Goal: Task Accomplishment & Management: Manage account settings

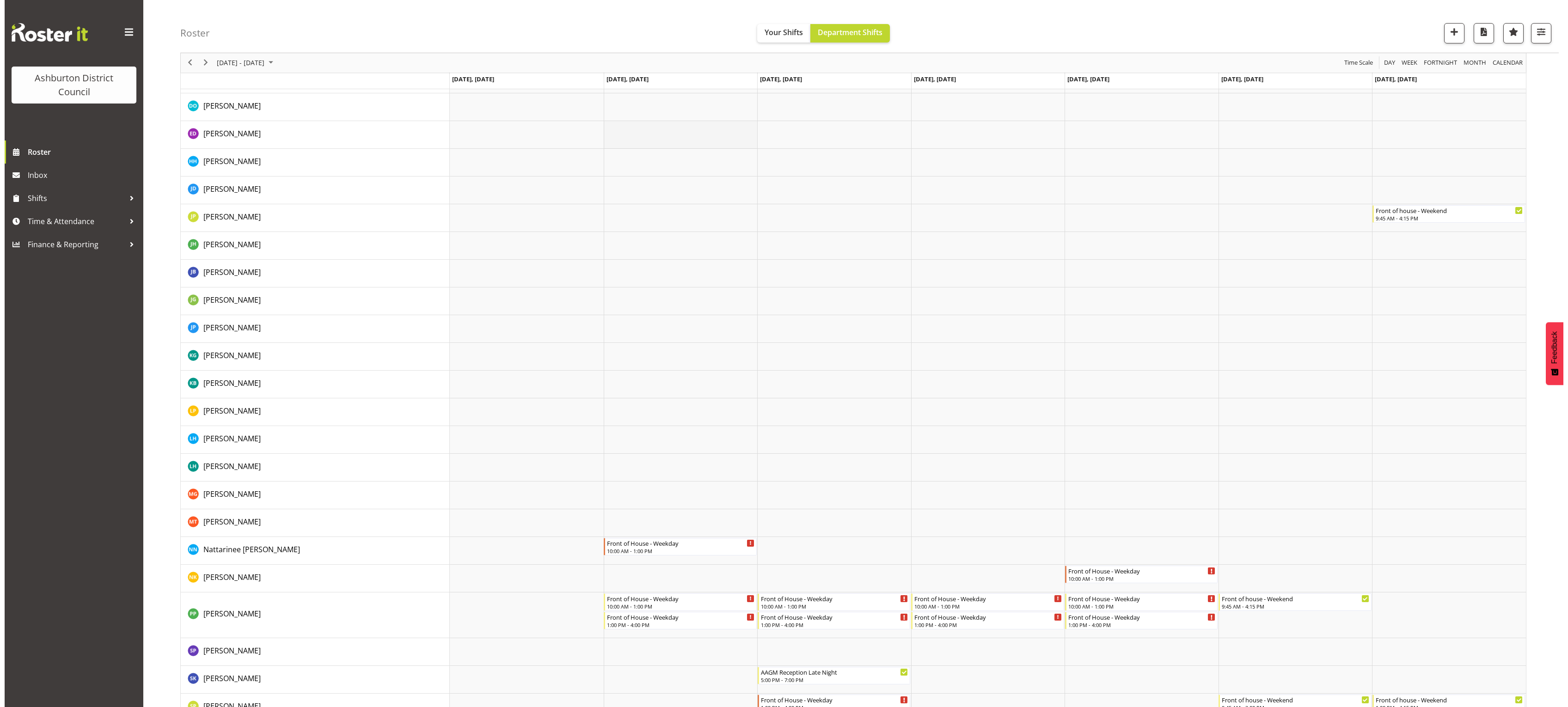
scroll to position [289, 0]
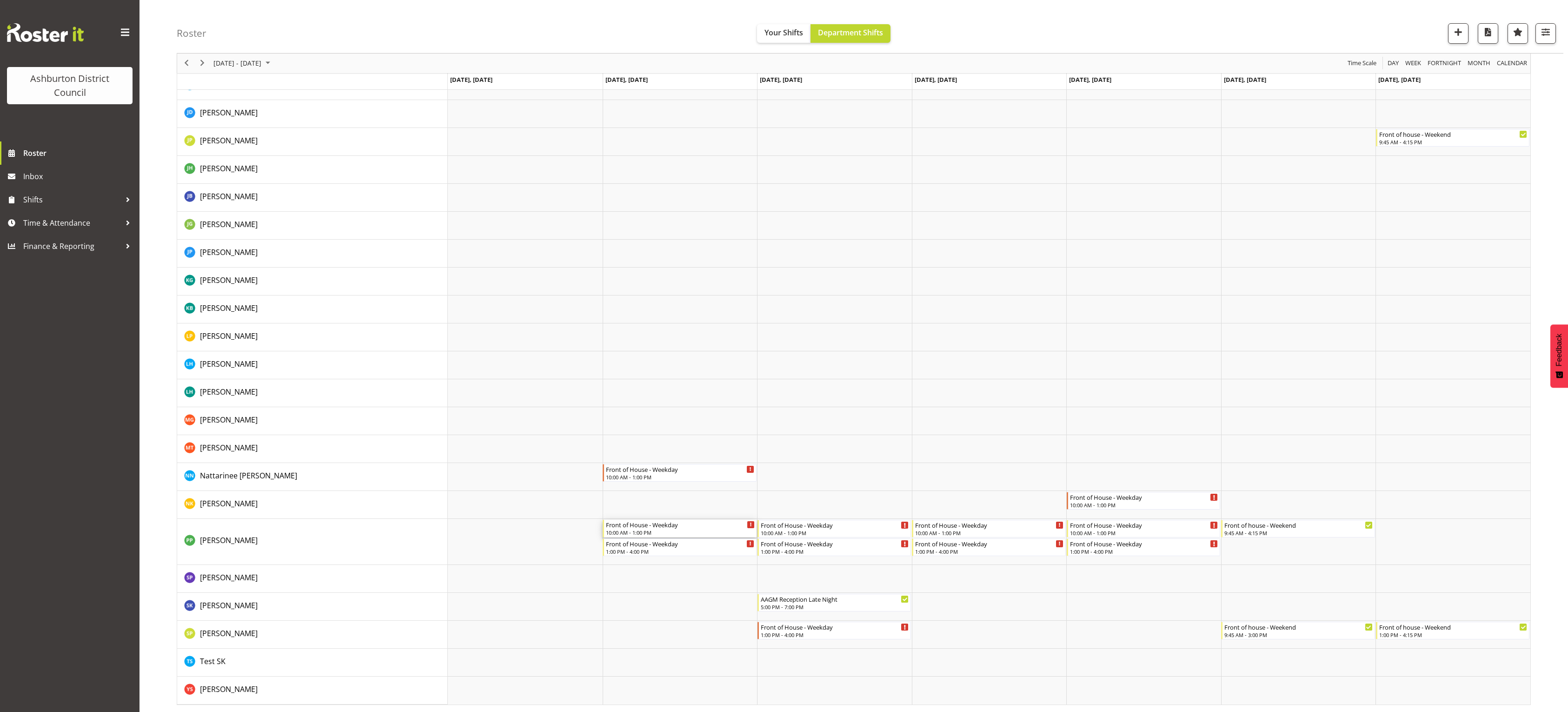
click at [707, 534] on div "10:00 AM - 1:00 PM" at bounding box center [680, 532] width 149 height 7
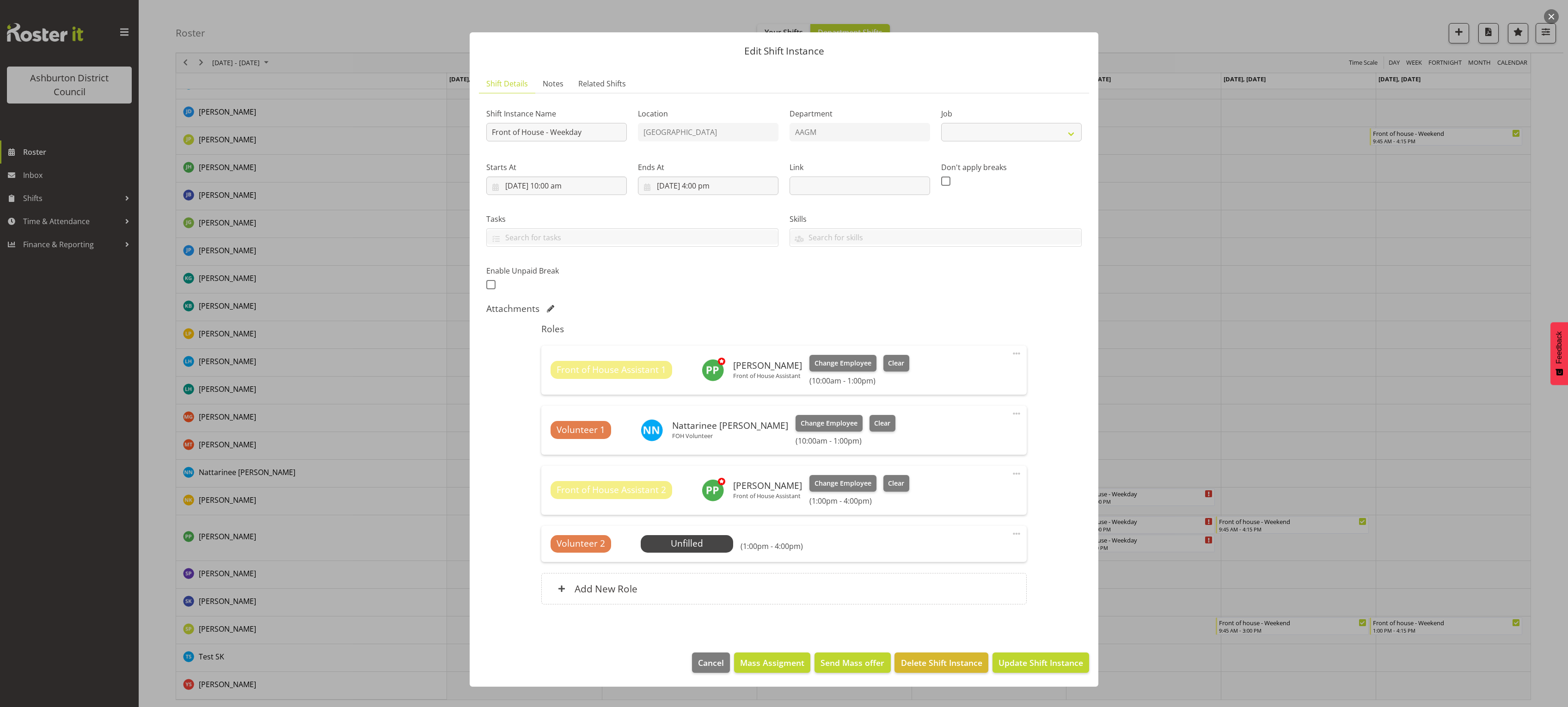
select select "10103"
click at [895, 361] on span "Clear" at bounding box center [896, 363] width 16 height 10
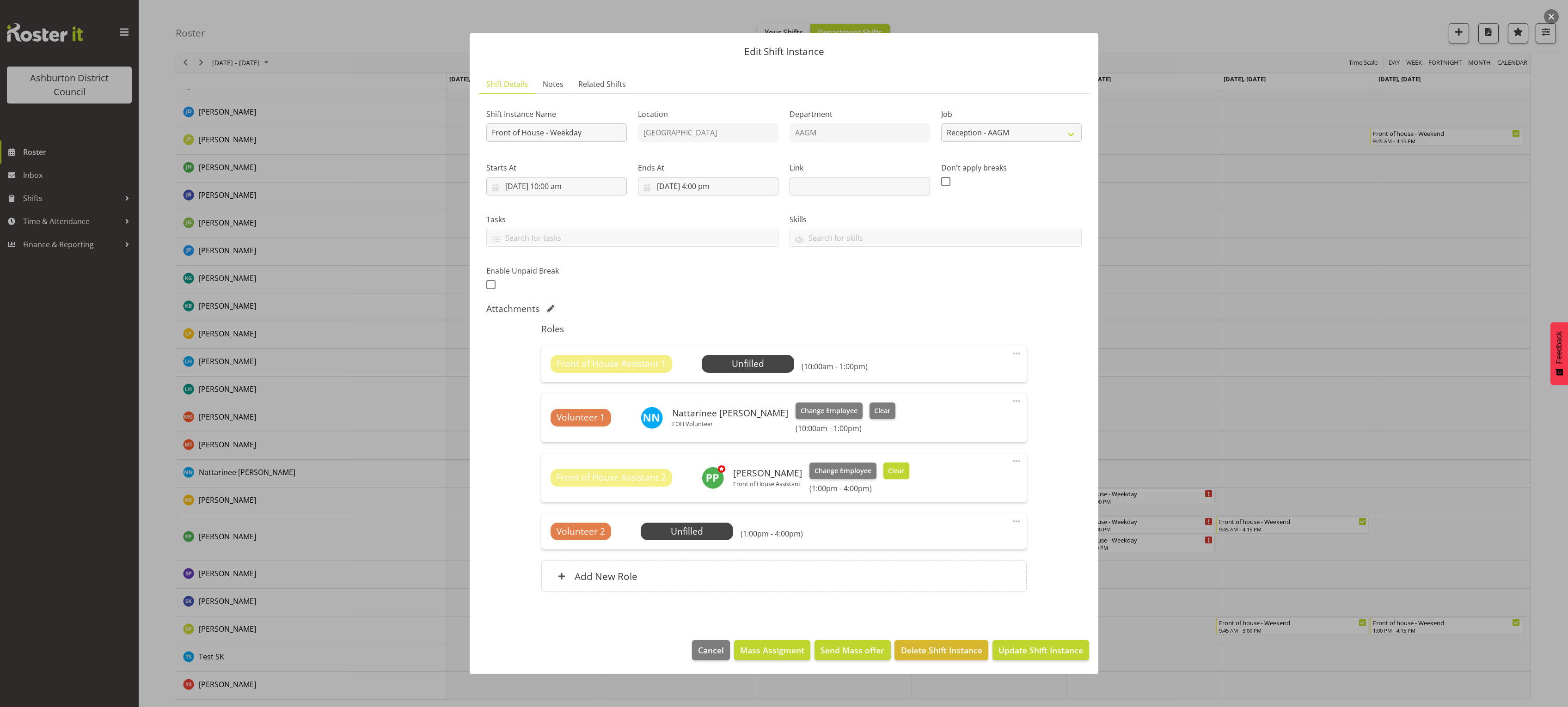
click at [893, 474] on span "Clear" at bounding box center [896, 470] width 16 height 10
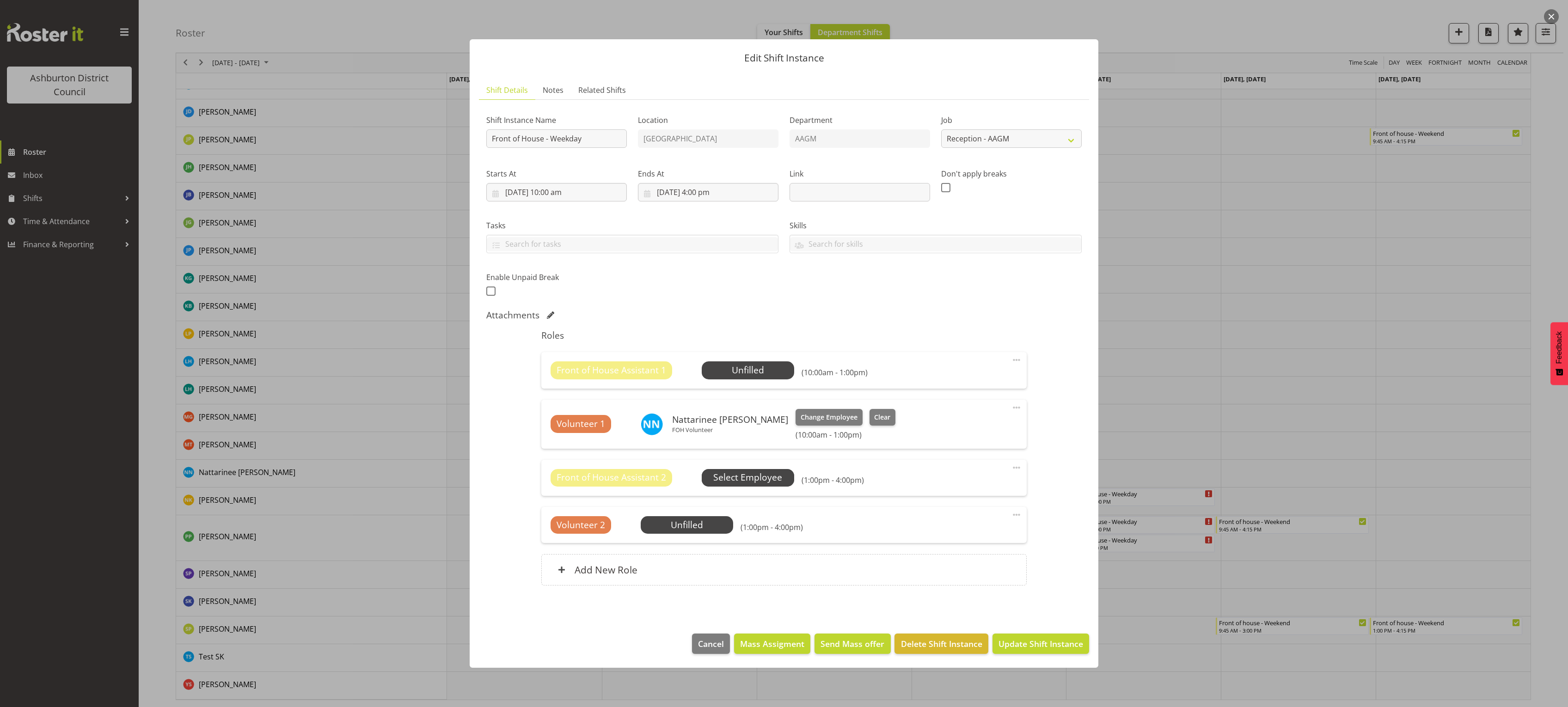
click at [0, 0] on span "Select Employee" at bounding box center [0, 0] width 0 height 0
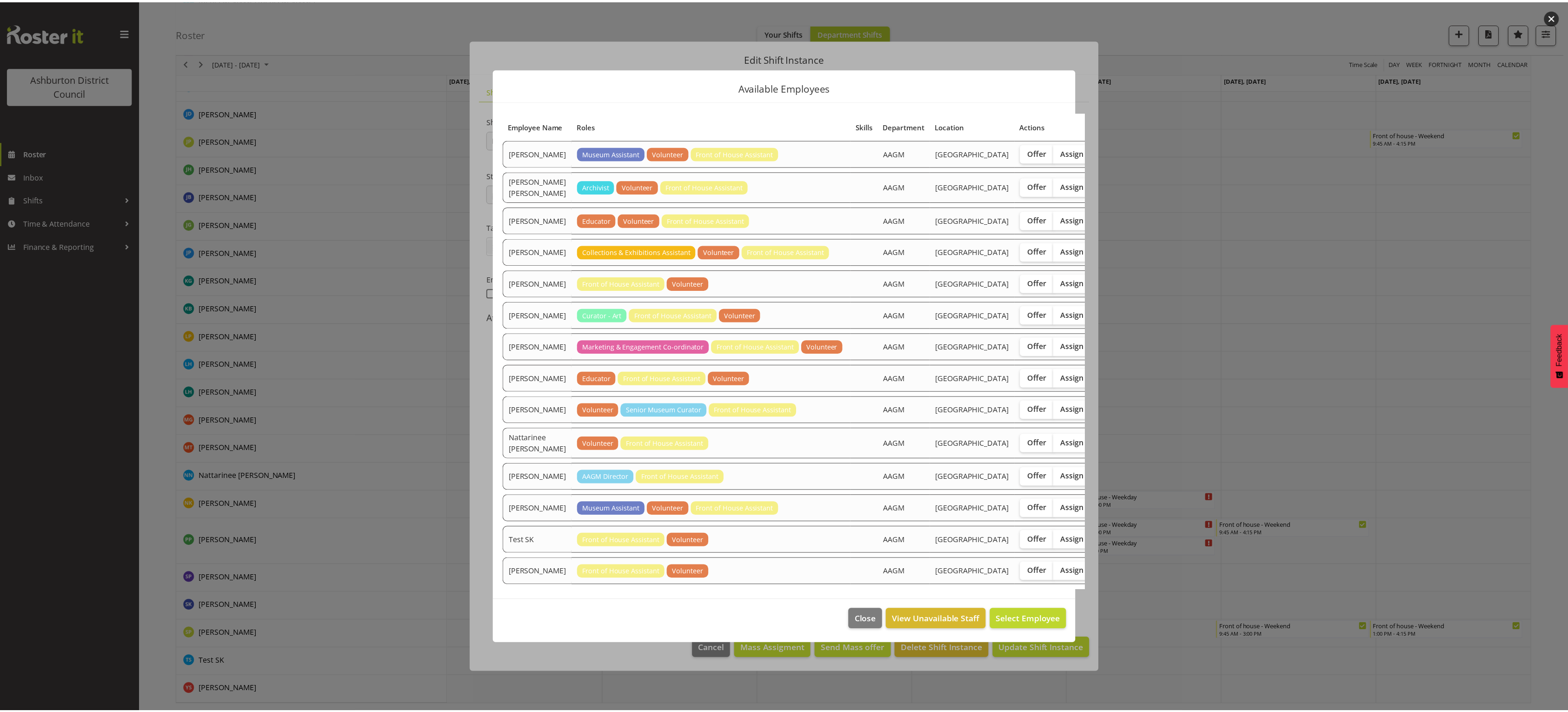
scroll to position [103, 0]
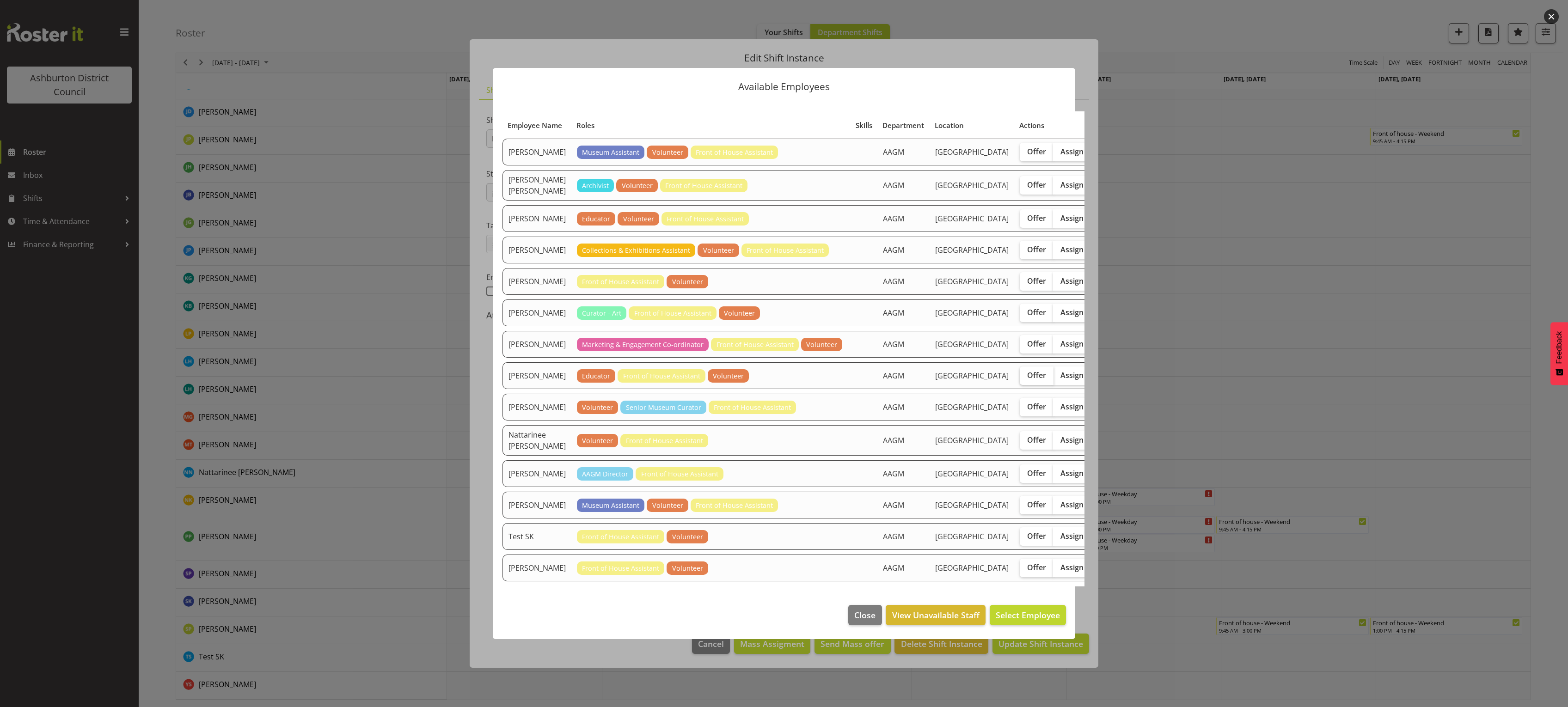
click at [1027, 371] on span "Offer" at bounding box center [1037, 375] width 19 height 9
click at [1020, 372] on input "Offer" at bounding box center [1023, 375] width 6 height 6
checkbox input "true"
click at [981, 620] on span "Send offer to [PERSON_NAME]" at bounding box center [1000, 615] width 119 height 11
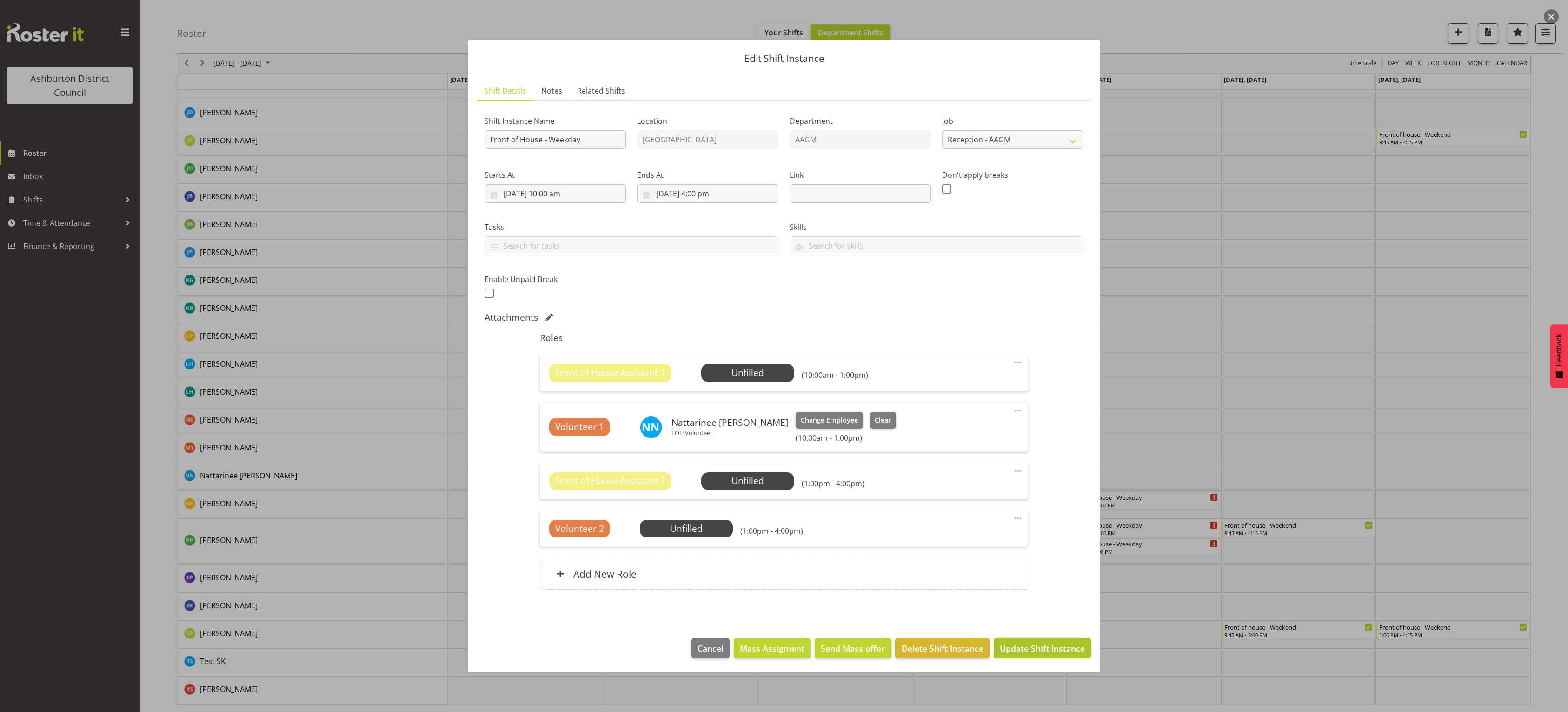
click at [1016, 646] on span "Update Shift Instance" at bounding box center [1042, 648] width 85 height 12
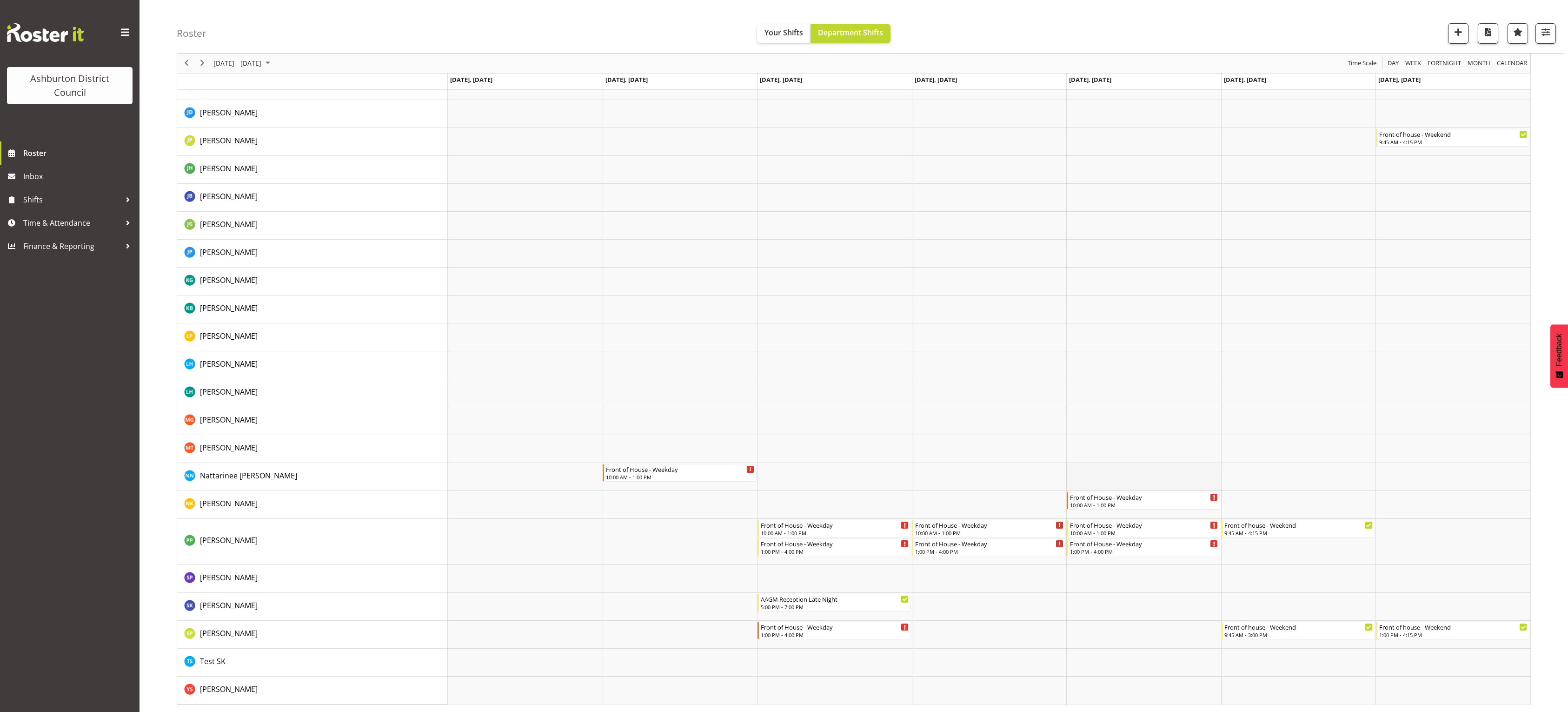
scroll to position [0, 0]
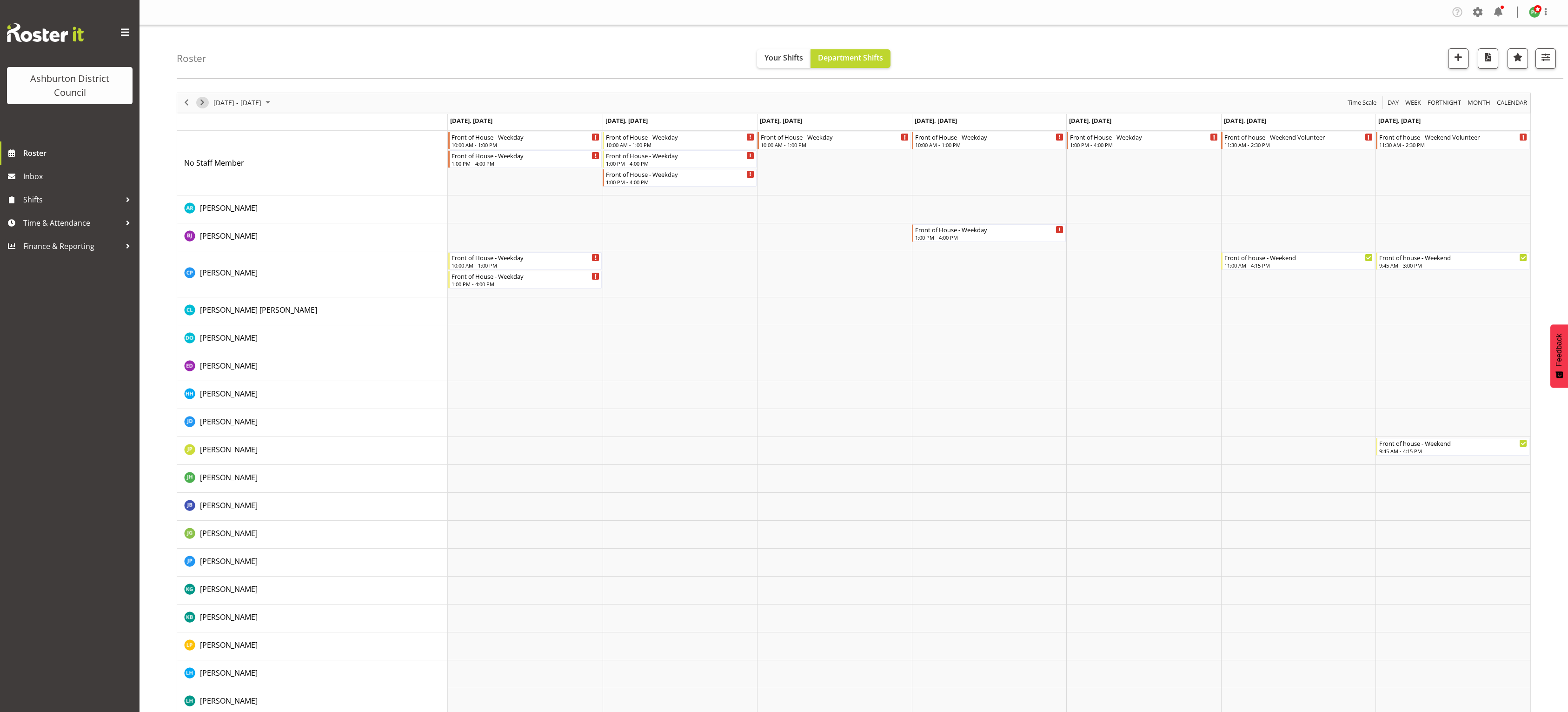
click at [205, 107] on span "Next" at bounding box center [202, 102] width 11 height 12
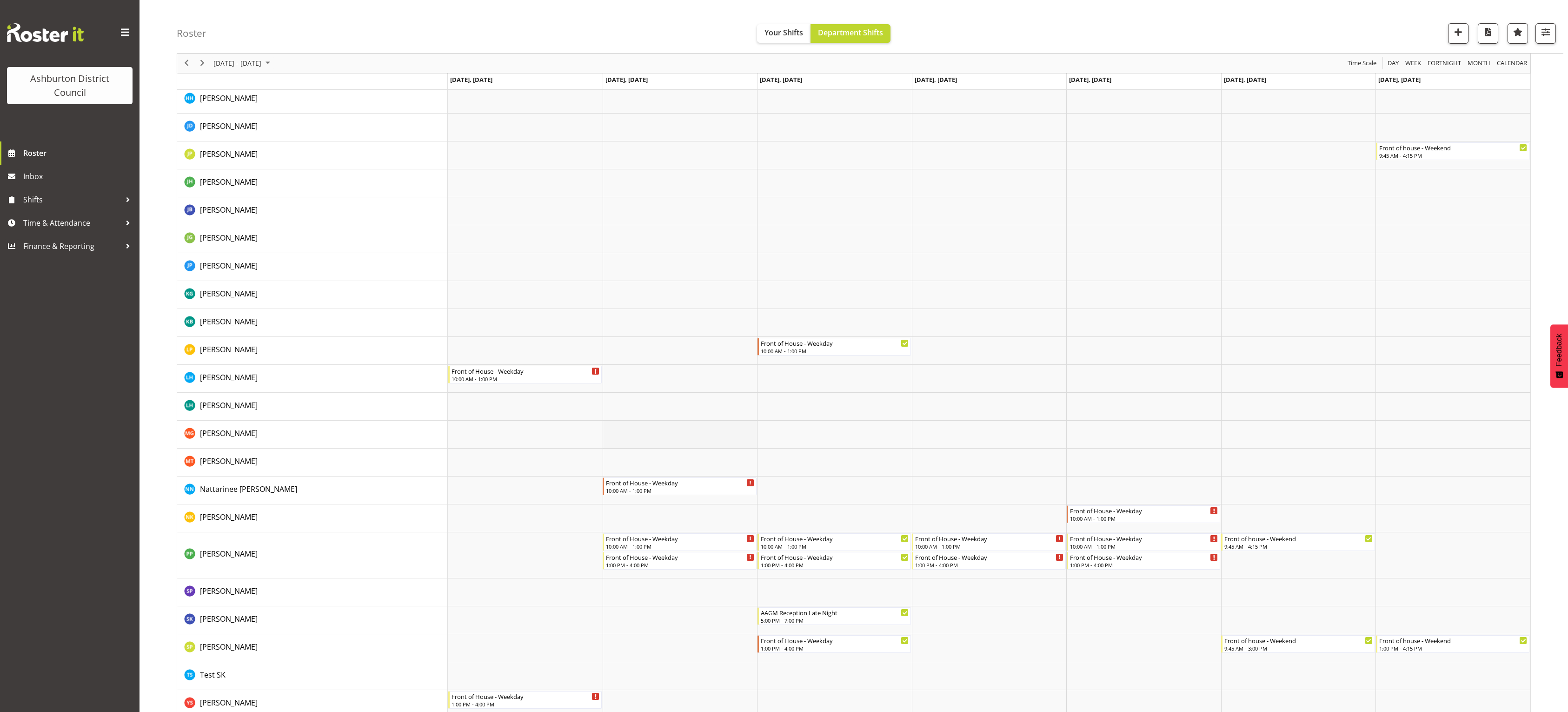
scroll to position [272, 0]
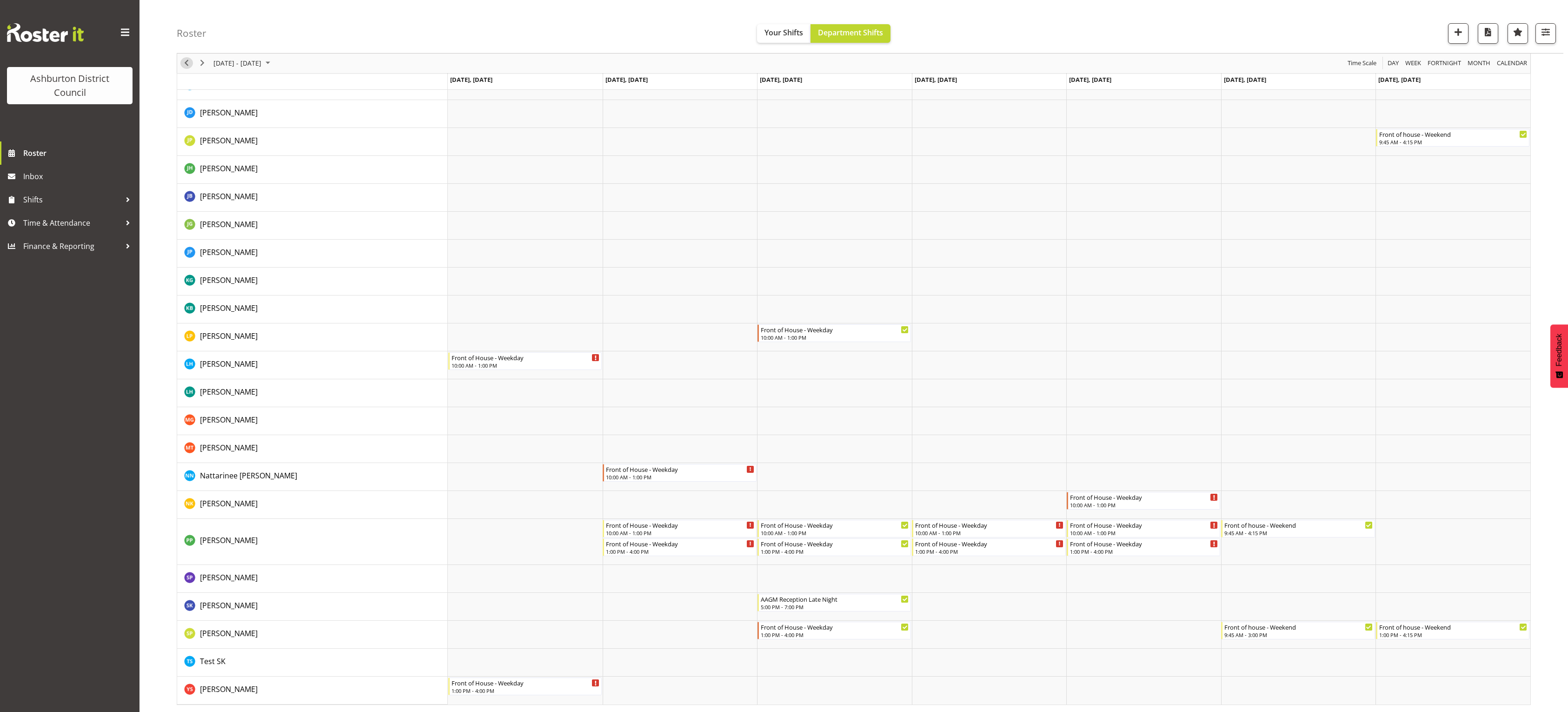
click at [186, 64] on span "Previous" at bounding box center [186, 63] width 11 height 12
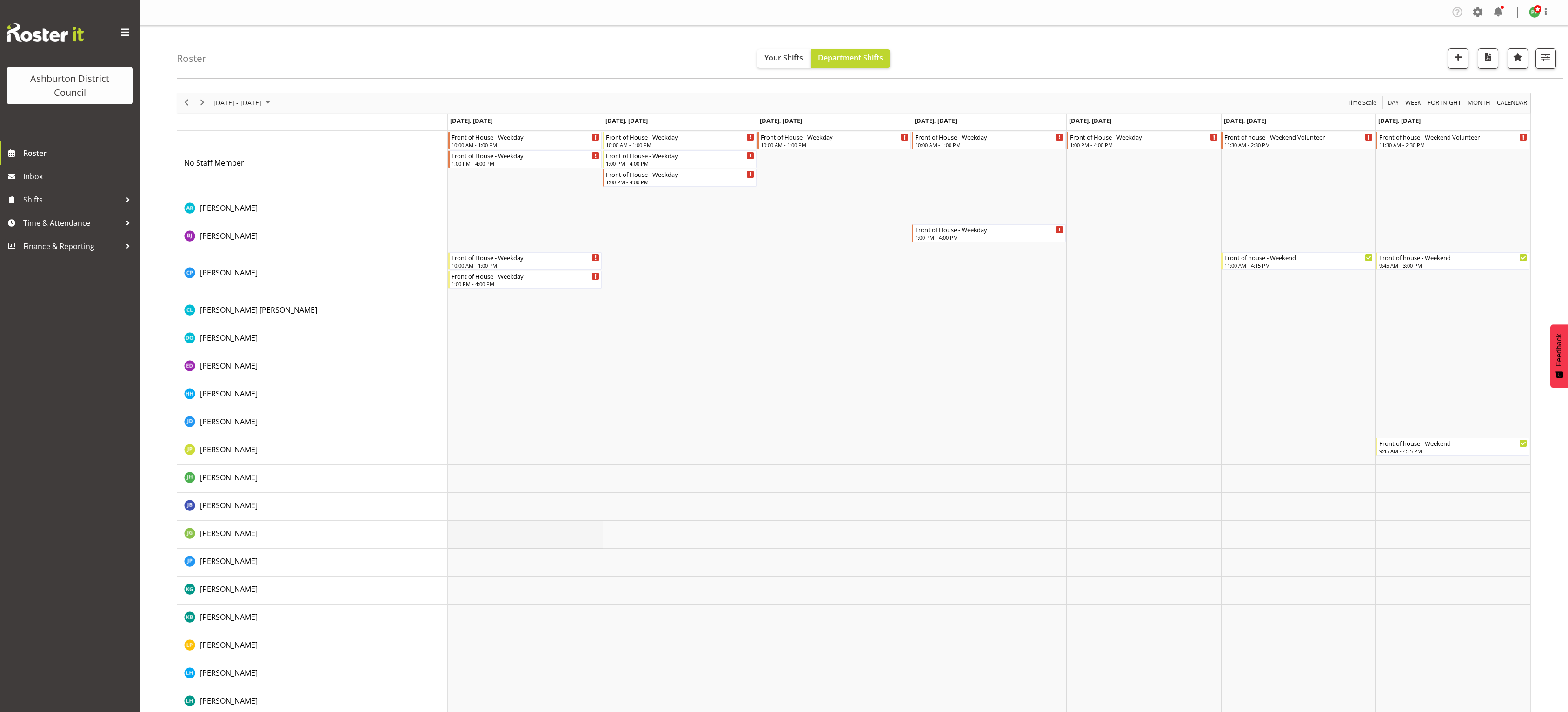
click at [528, 529] on td "Timeline Week of August 27, 2025" at bounding box center [525, 534] width 155 height 28
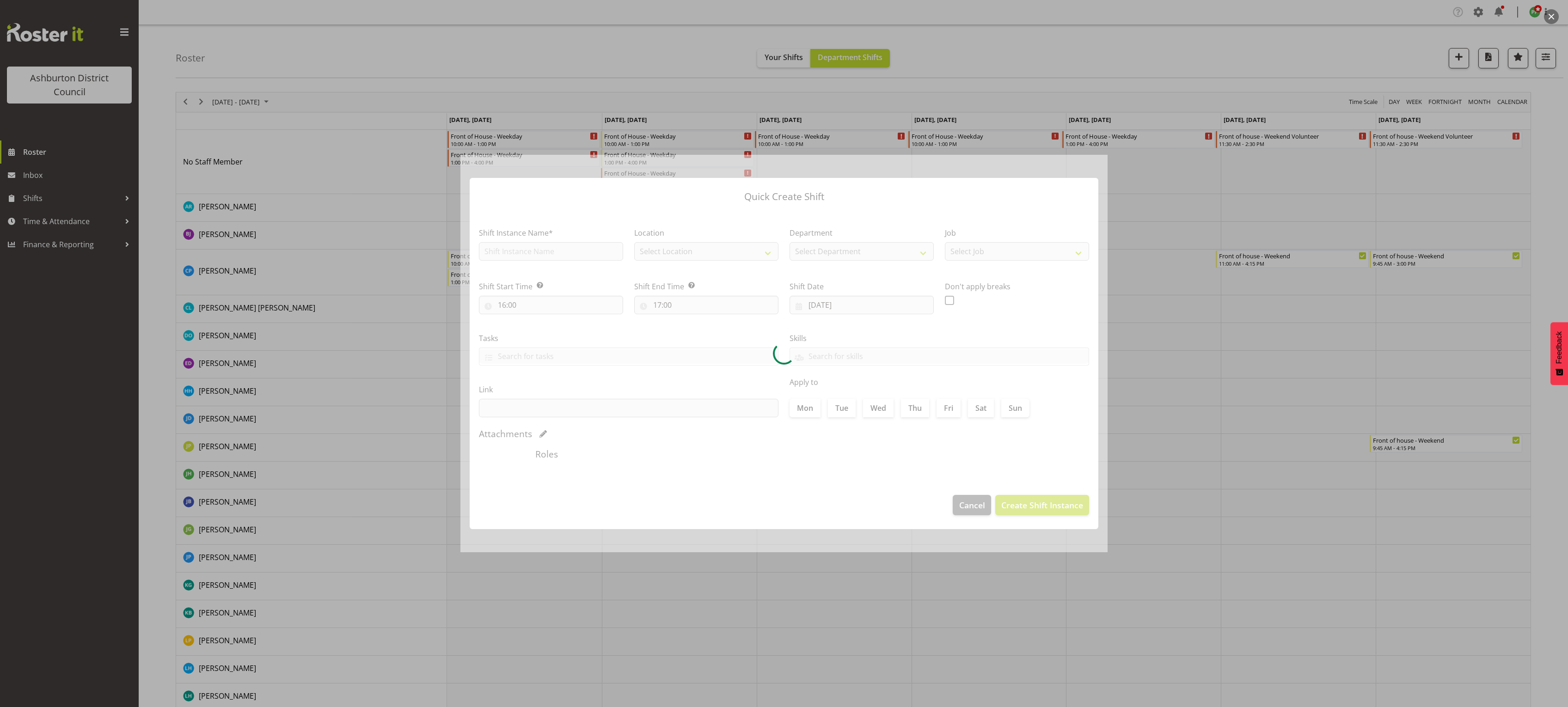
type input "[DATE]"
checkbox input "true"
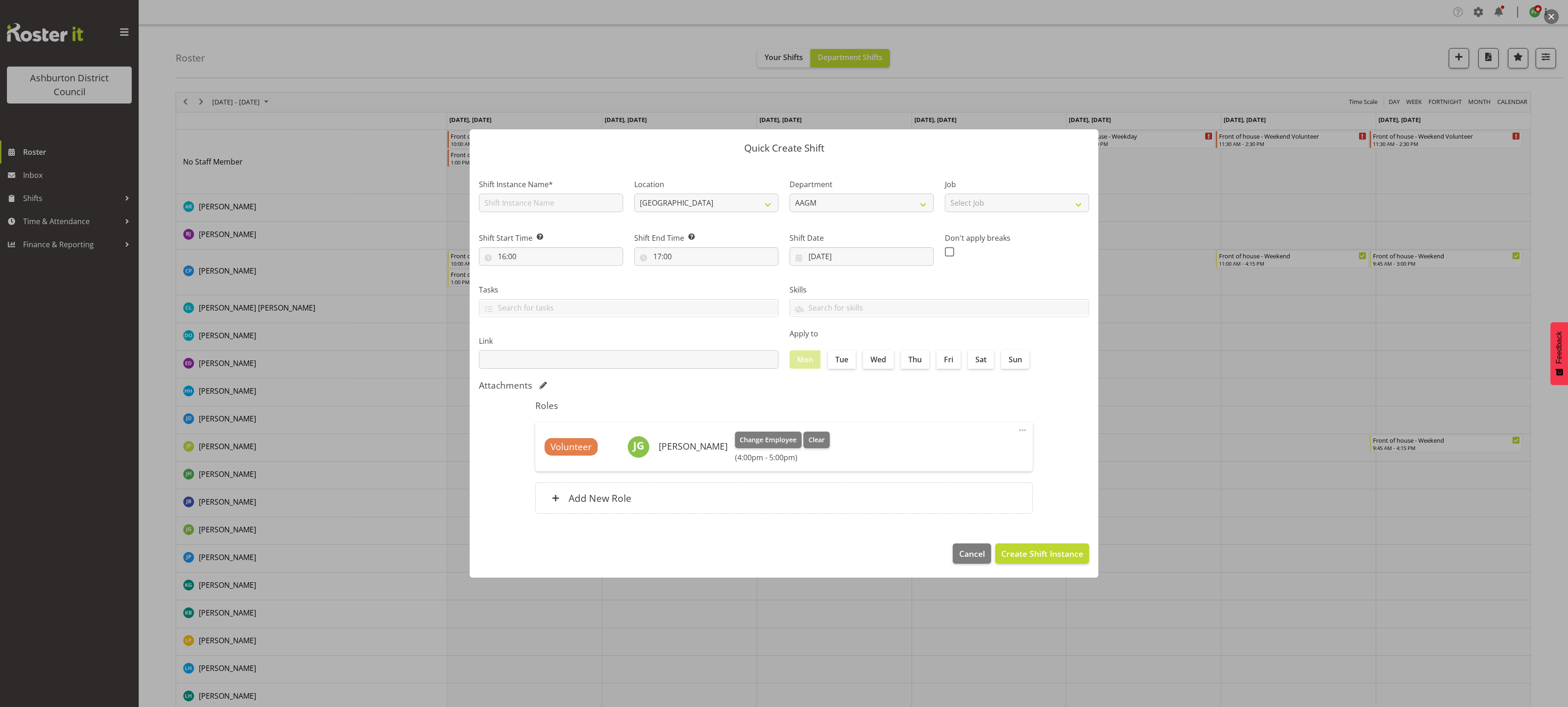
click at [277, 627] on div at bounding box center [784, 354] width 1568 height 707
